Goal: Find specific page/section: Find specific page/section

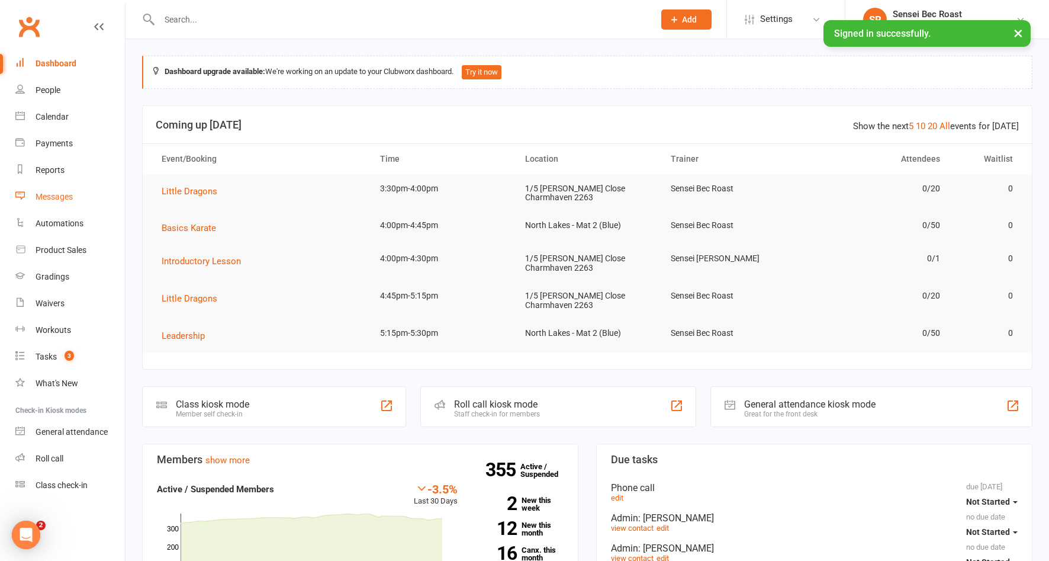
click at [70, 191] on link "Messages" at bounding box center [70, 196] width 110 height 27
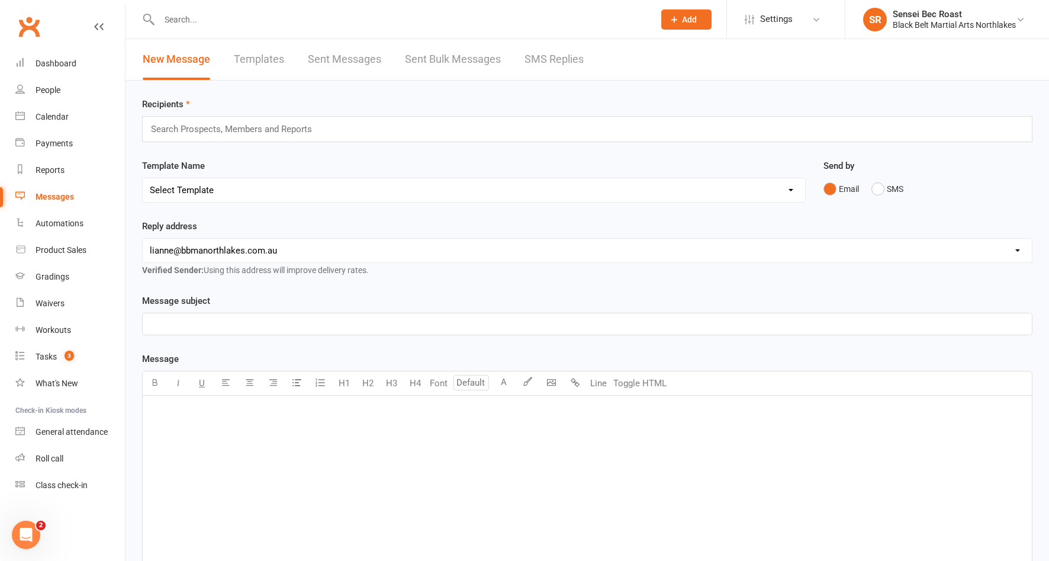
click at [569, 62] on link "SMS Replies" at bounding box center [553, 59] width 59 height 41
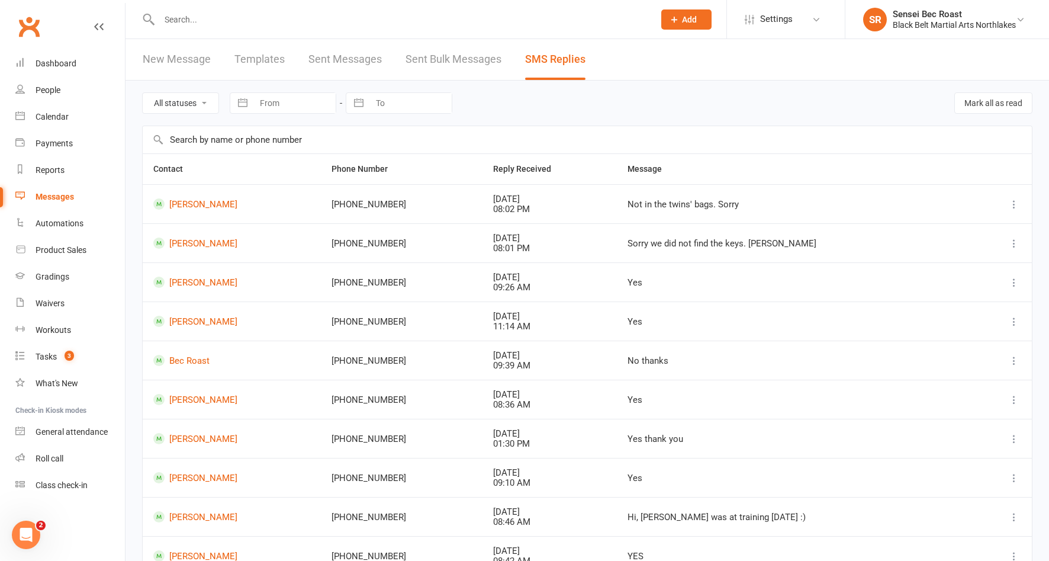
click at [258, 19] on input "text" at bounding box center [401, 19] width 490 height 17
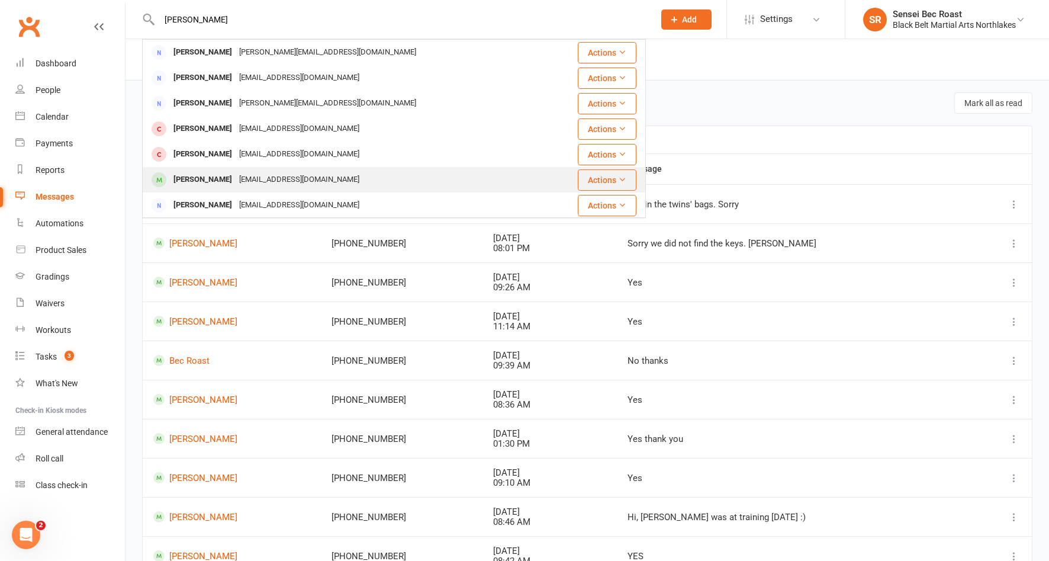
type input "[PERSON_NAME]"
click at [262, 182] on div "[EMAIL_ADDRESS][DOMAIN_NAME]" at bounding box center [299, 179] width 127 height 17
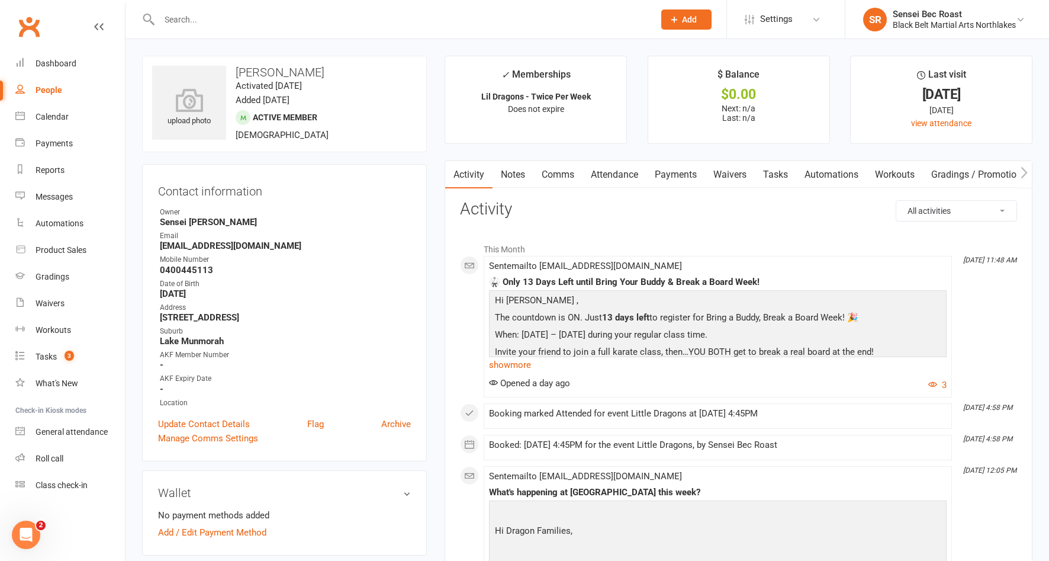
click at [331, 18] on input "text" at bounding box center [401, 19] width 490 height 17
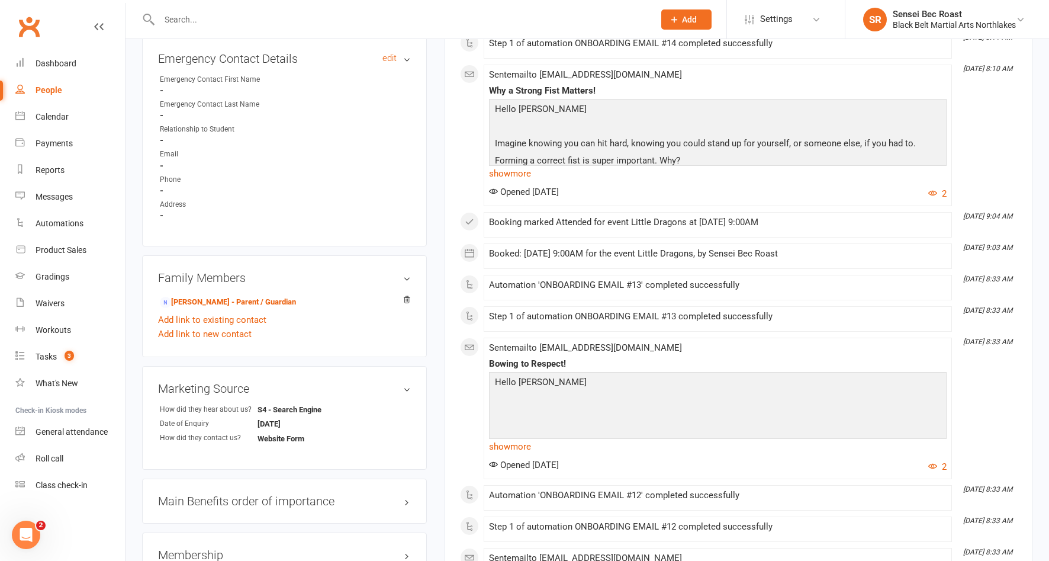
scroll to position [651, 0]
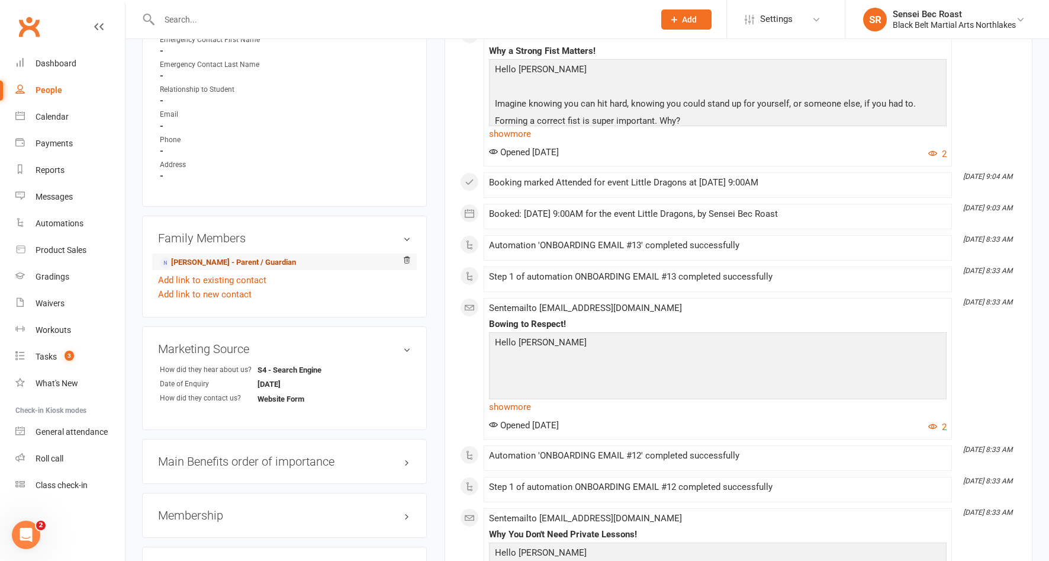
click at [254, 261] on link "[PERSON_NAME] - Parent / Guardian" at bounding box center [228, 262] width 136 height 12
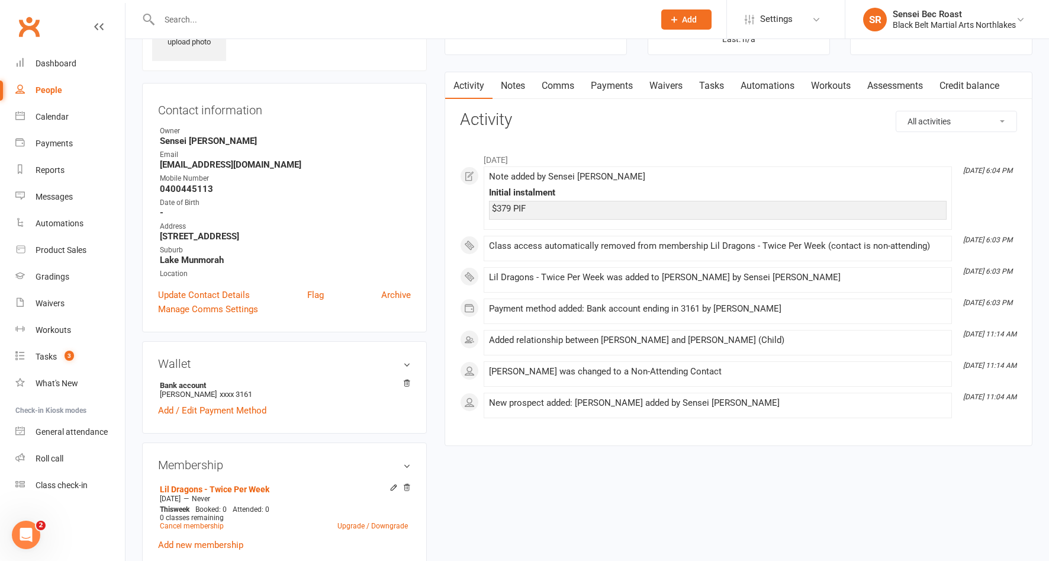
scroll to position [237, 0]
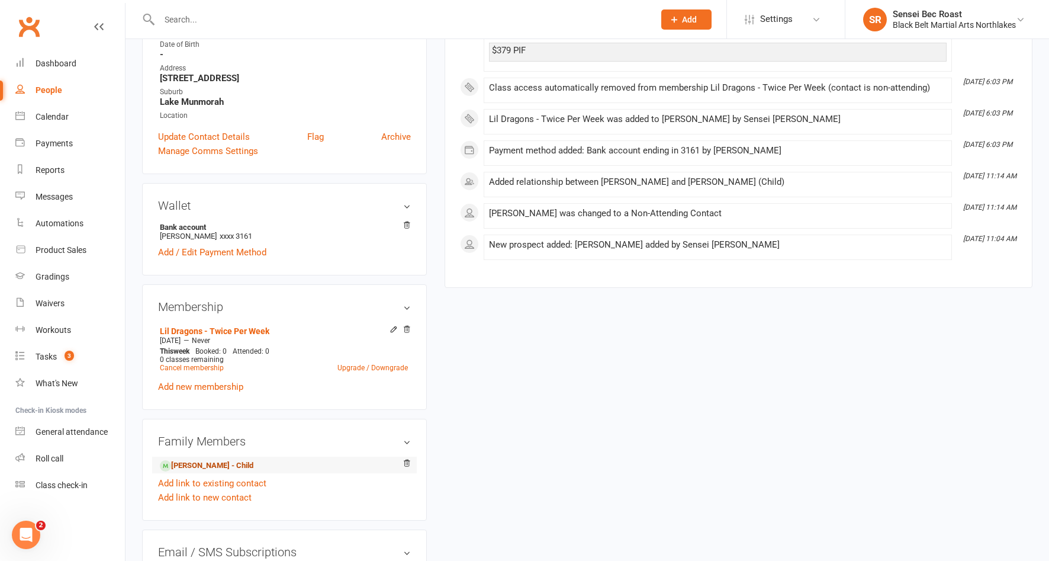
click at [230, 463] on link "[PERSON_NAME] - Child" at bounding box center [207, 465] width 94 height 12
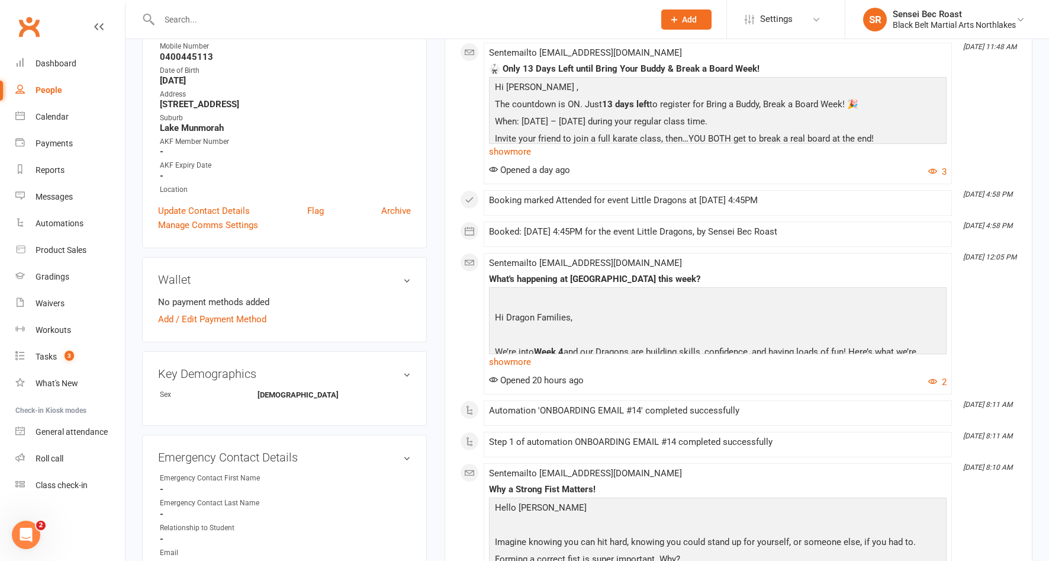
scroll to position [118, 0]
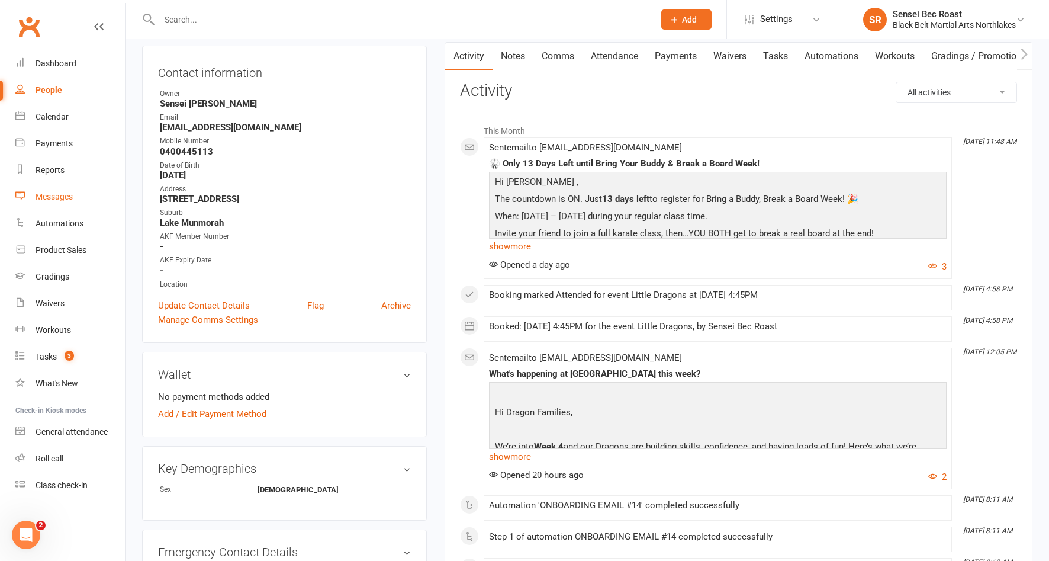
click at [66, 196] on div "Messages" at bounding box center [54, 196] width 37 height 9
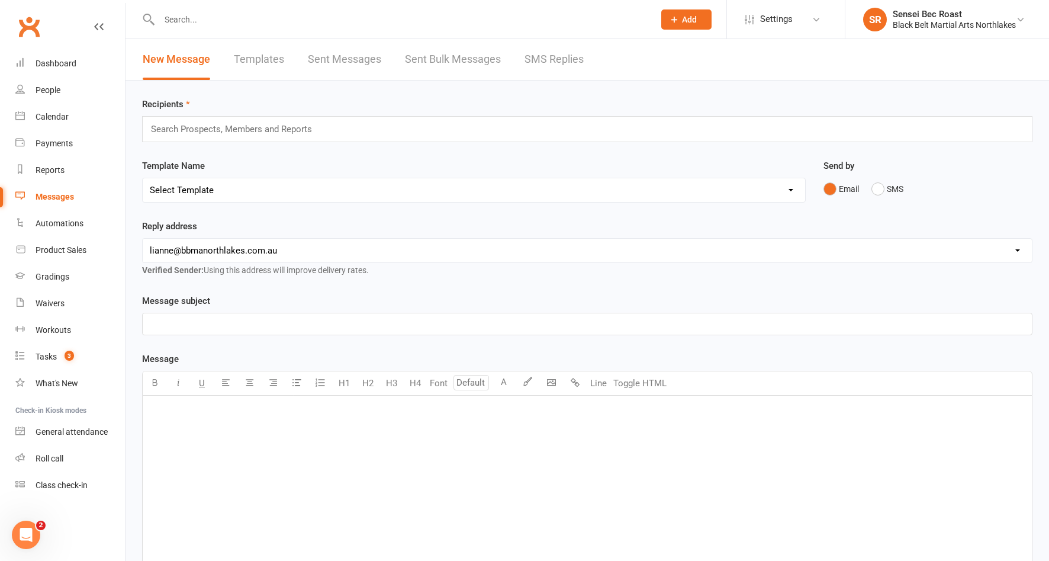
click at [530, 62] on link "SMS Replies" at bounding box center [553, 59] width 59 height 41
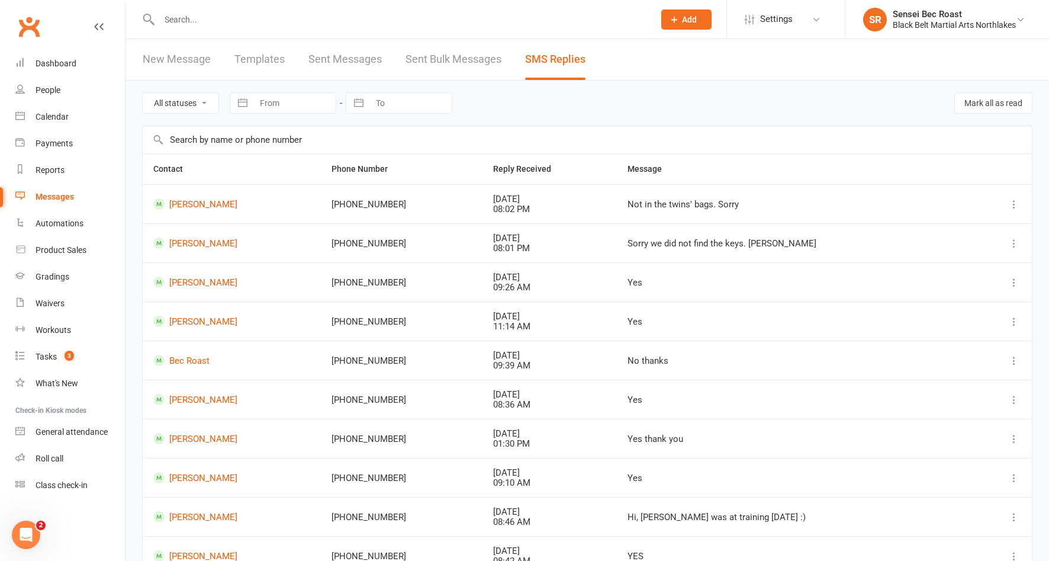
click at [247, 14] on input "text" at bounding box center [401, 19] width 490 height 17
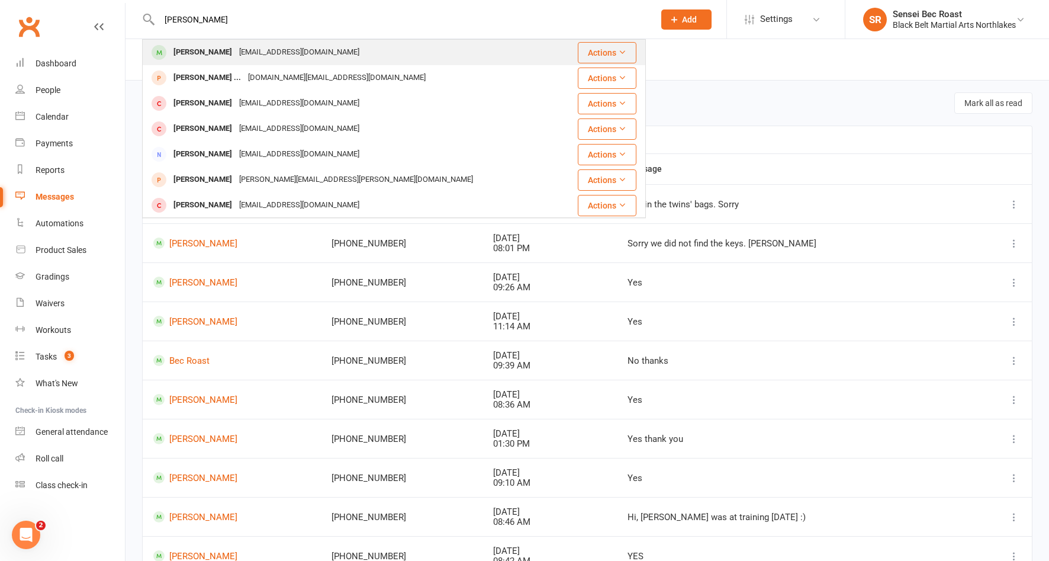
type input "[PERSON_NAME]"
click at [262, 53] on div "[EMAIL_ADDRESS][DOMAIN_NAME]" at bounding box center [299, 52] width 127 height 17
